Goal: Entertainment & Leisure: Consume media (video, audio)

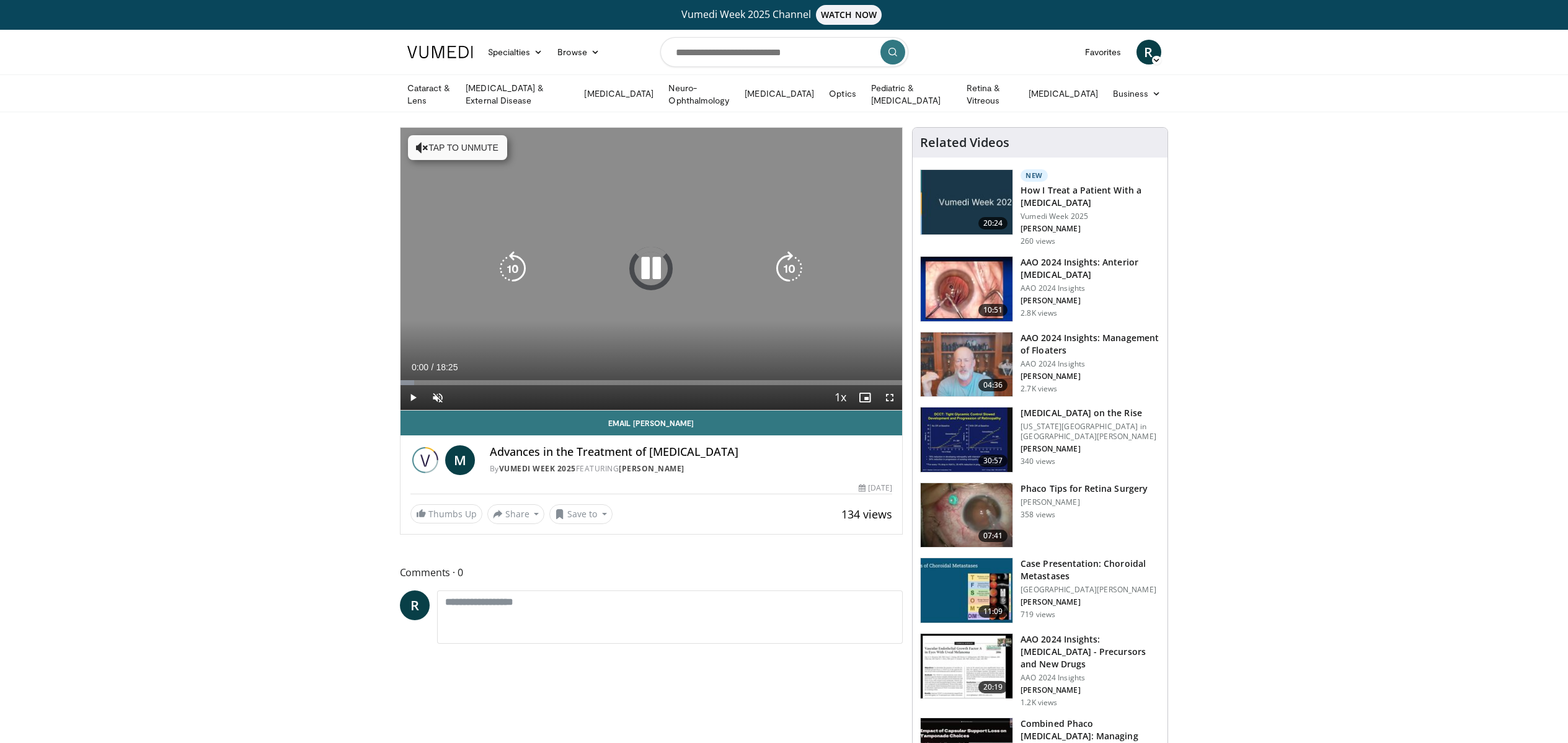
click at [454, 148] on button "Tap to unmute" at bounding box center [457, 148] width 99 height 25
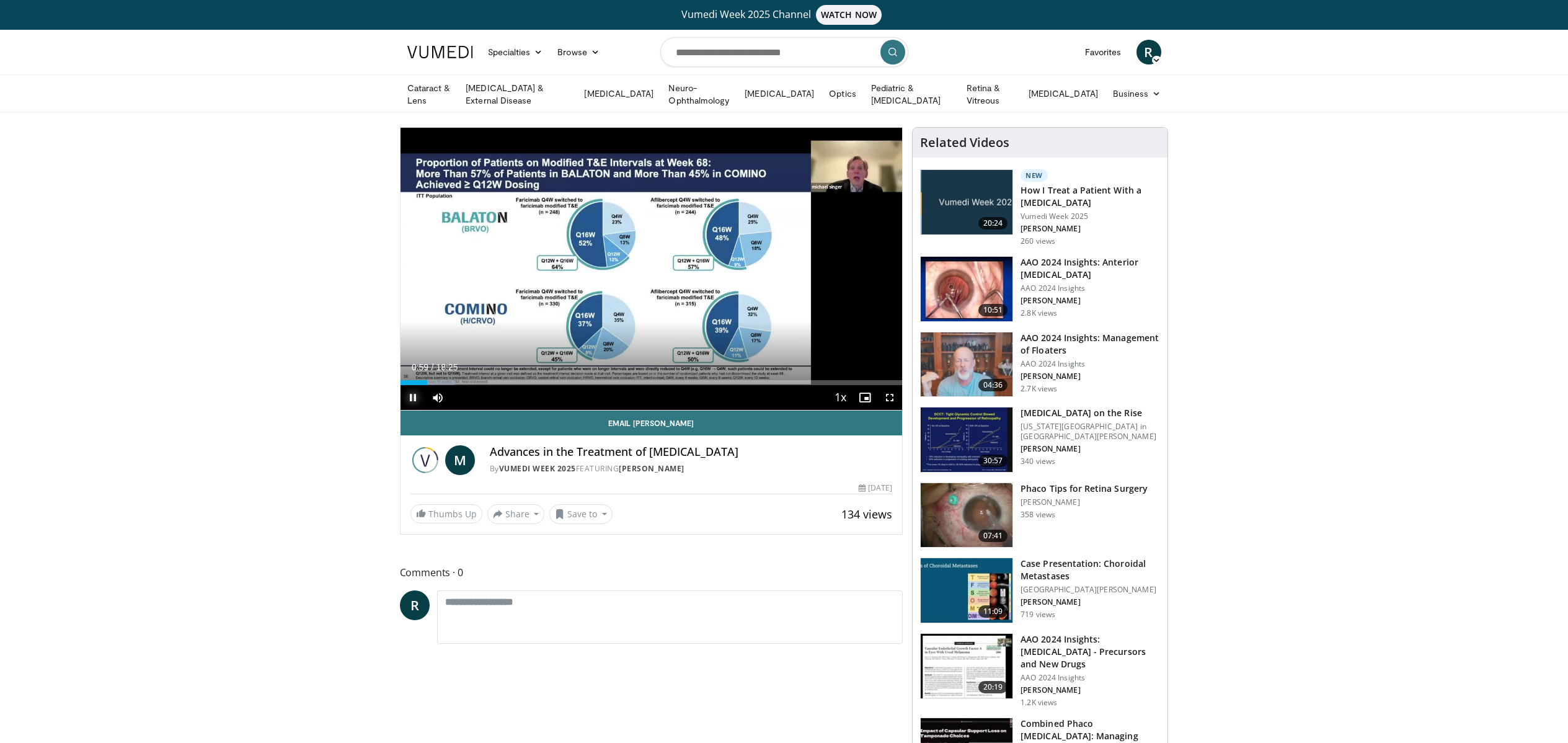
click at [415, 394] on span "Video Player" at bounding box center [413, 398] width 25 height 25
click at [415, 396] on span "Video Player" at bounding box center [413, 398] width 25 height 25
click at [888, 393] on span "Video Player" at bounding box center [890, 398] width 25 height 25
click at [413, 399] on span "Video Player" at bounding box center [413, 398] width 25 height 25
